Goal: Find contact information: Find contact information

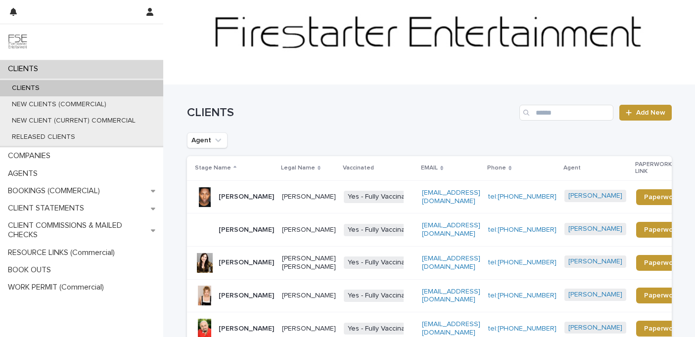
scroll to position [17, 0]
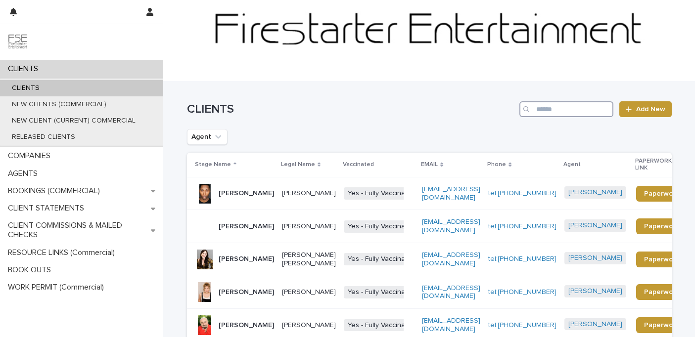
click at [567, 106] on input "Search" at bounding box center [566, 109] width 94 height 16
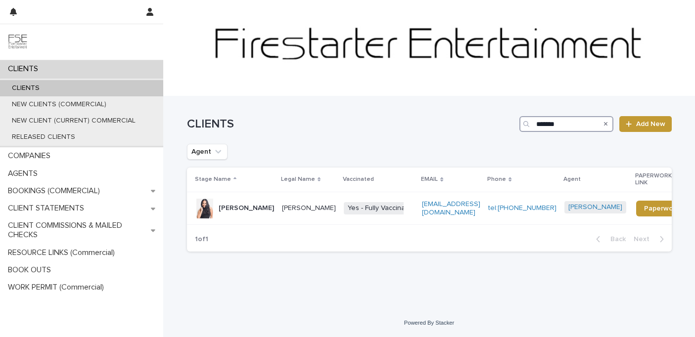
scroll to position [2, 0]
type input "*******"
click at [232, 205] on p "[PERSON_NAME]" at bounding box center [246, 208] width 55 height 8
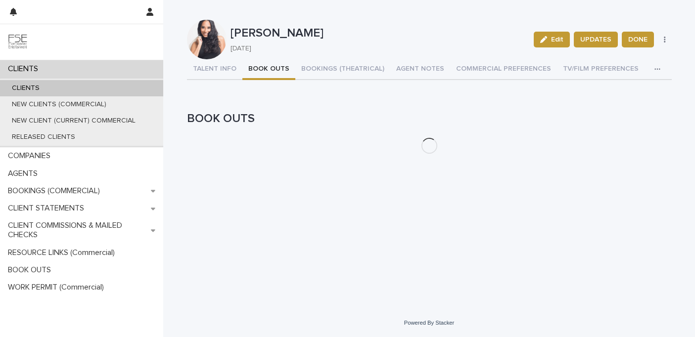
click at [270, 67] on button "BOOK OUTS" at bounding box center [268, 69] width 53 height 21
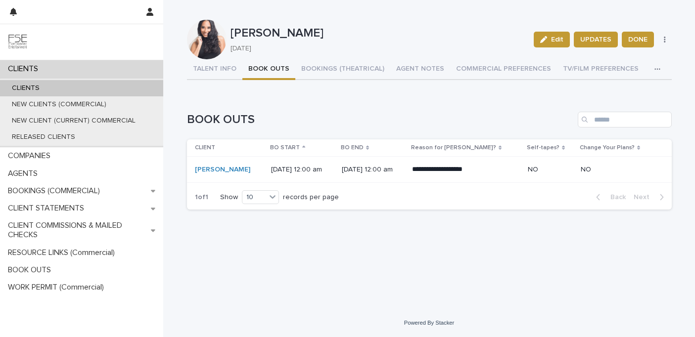
click at [49, 74] on div "CLIENTS" at bounding box center [81, 68] width 163 height 17
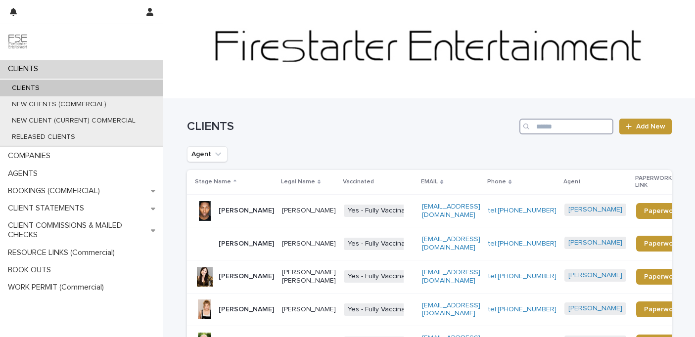
click at [584, 123] on input "Search" at bounding box center [566, 127] width 94 height 16
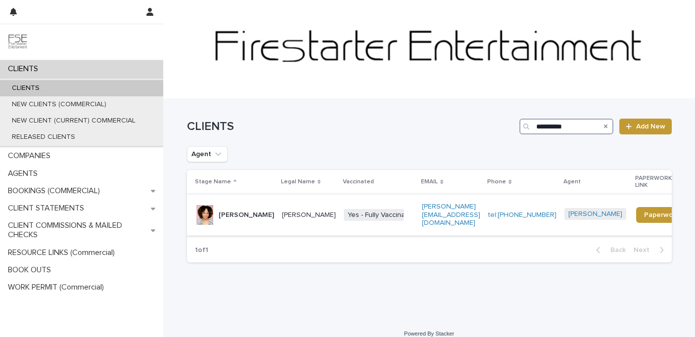
type input "**********"
click at [239, 211] on p "[PERSON_NAME]" at bounding box center [246, 215] width 55 height 8
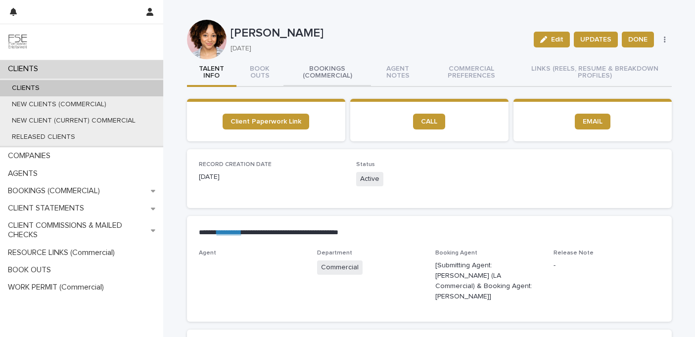
click at [328, 75] on button "BOOKINGS (COMMERCIAL)" at bounding box center [327, 73] width 88 height 28
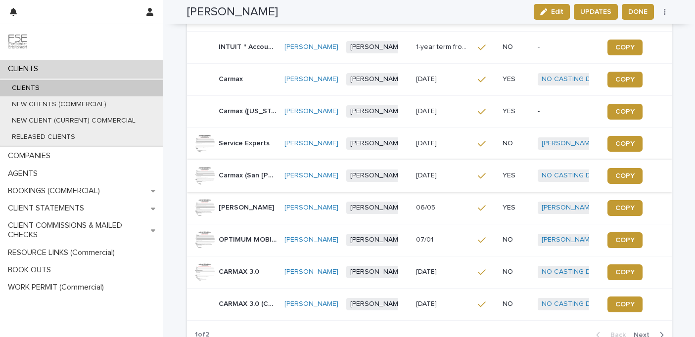
scroll to position [244, 0]
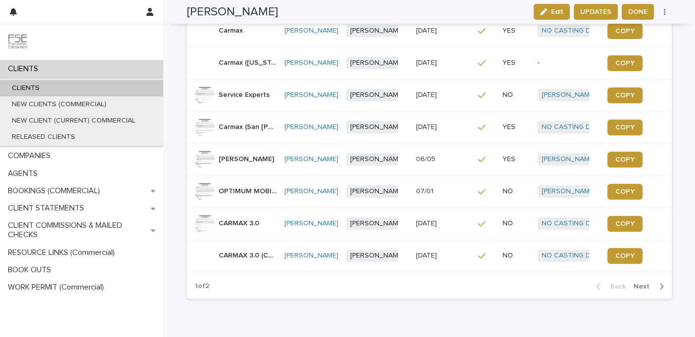
click at [230, 228] on p "CARMAX 3.0" at bounding box center [240, 223] width 43 height 10
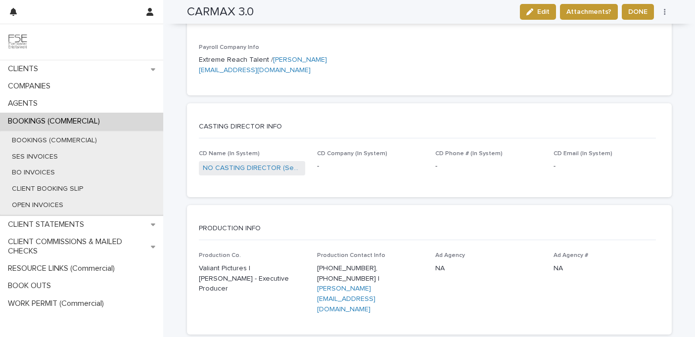
scroll to position [1304, 0]
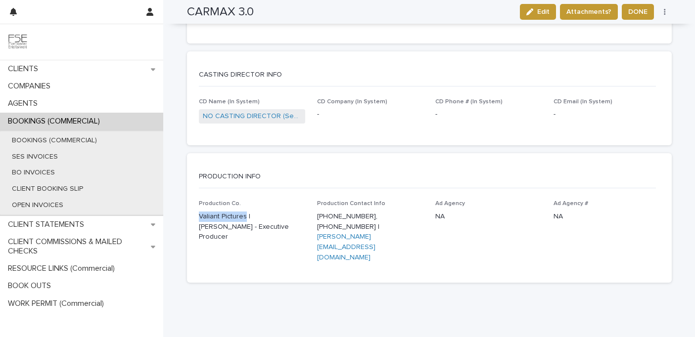
drag, startPoint x: 245, startPoint y: 216, endPoint x: 187, endPoint y: 220, distance: 58.0
click at [187, 220] on div "Production Co. Valiant Pictures | [PERSON_NAME] - Executive Producer Production…" at bounding box center [429, 241] width 485 height 82
copy p "Valiant Pictures"
click at [309, 237] on div "Production Co. Valiant Pictures | [PERSON_NAME] - Executive Producer Production…" at bounding box center [429, 235] width 461 height 70
drag, startPoint x: 316, startPoint y: 214, endPoint x: 349, endPoint y: 222, distance: 33.6
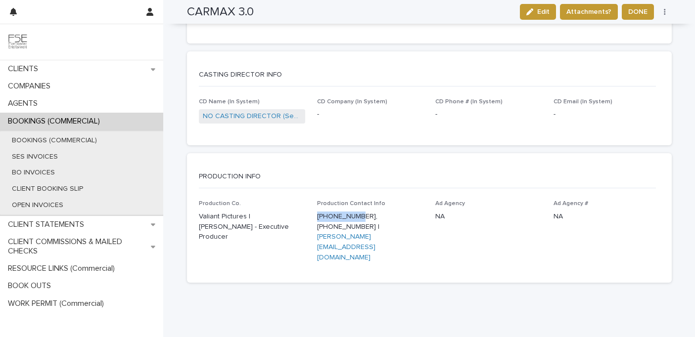
click at [349, 222] on div "Production Co. Valiant Pictures | [PERSON_NAME] - Executive Producer Production…" at bounding box center [429, 235] width 461 height 70
click at [379, 243] on div "Production Co. Valiant Pictures | [PERSON_NAME] - Executive Producer Production…" at bounding box center [429, 241] width 485 height 82
drag, startPoint x: 402, startPoint y: 228, endPoint x: 317, endPoint y: 228, distance: 85.1
click at [317, 228] on p "[PHONE_NUMBER], [PHONE_NUMBER] | [PERSON_NAME][EMAIL_ADDRESS][DOMAIN_NAME]" at bounding box center [370, 237] width 106 height 51
copy link "[PERSON_NAME][EMAIL_ADDRESS][DOMAIN_NAME]"
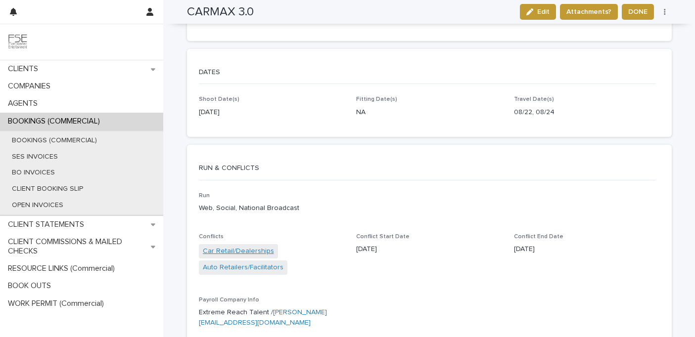
scroll to position [1019, 0]
